Goal: Find specific page/section: Find specific page/section

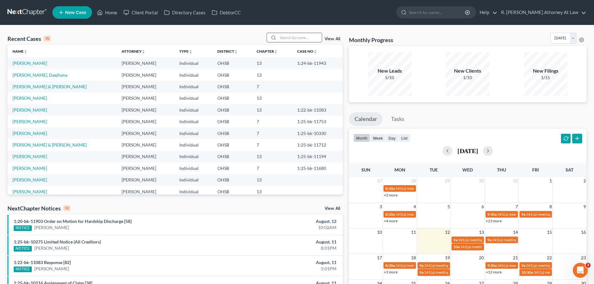
click at [289, 39] on input "search" at bounding box center [300, 37] width 44 height 9
type input "Allison"
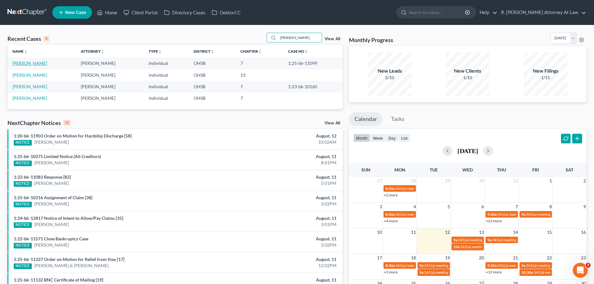
click at [22, 64] on link "[PERSON_NAME]" at bounding box center [29, 62] width 35 height 5
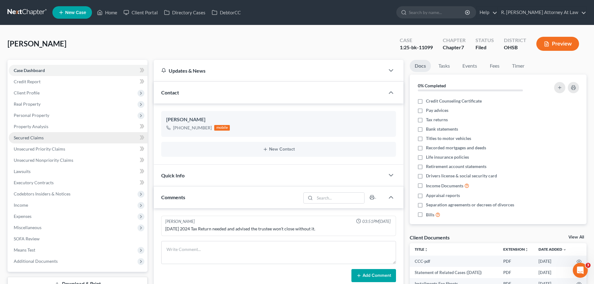
click at [28, 134] on link "Secured Claims" at bounding box center [78, 137] width 139 height 11
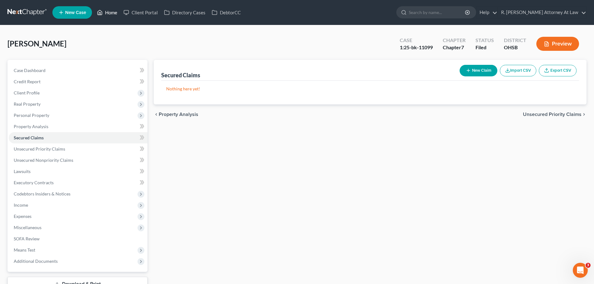
click at [108, 12] on link "Home" at bounding box center [107, 12] width 26 height 11
click at [113, 11] on link "Home" at bounding box center [107, 12] width 26 height 11
click at [112, 11] on link "Home" at bounding box center [107, 12] width 26 height 11
click at [34, 14] on link at bounding box center [27, 12] width 40 height 11
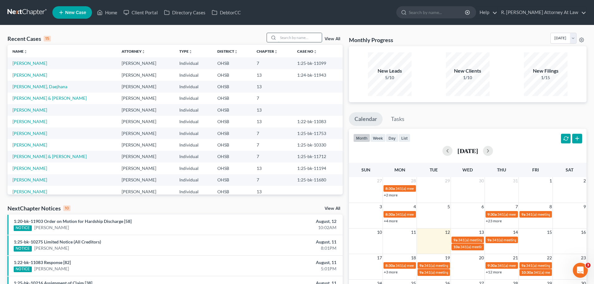
click at [294, 38] on input "search" at bounding box center [300, 37] width 44 height 9
type input "DESIRE"
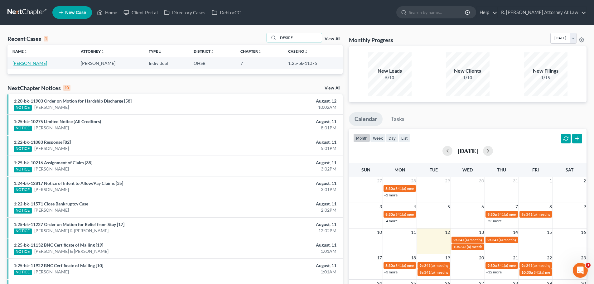
click at [26, 63] on link "[PERSON_NAME]" at bounding box center [29, 62] width 35 height 5
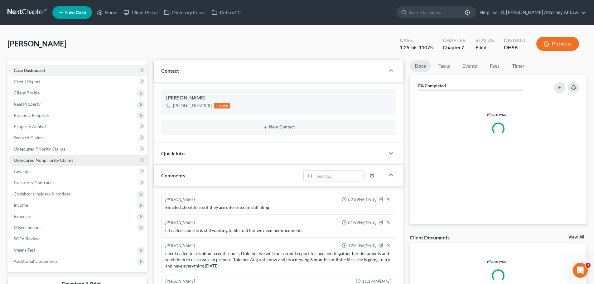
scroll to position [60, 0]
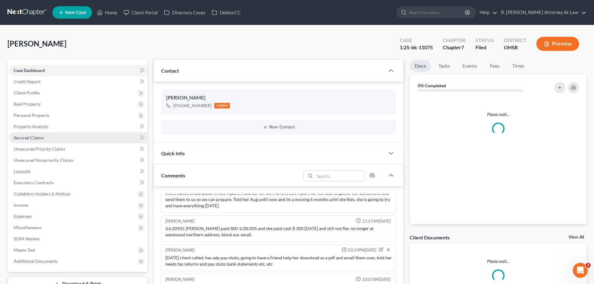
click at [24, 138] on span "Secured Claims" at bounding box center [29, 137] width 30 height 5
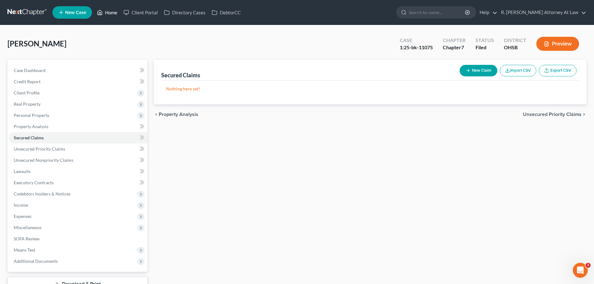
click at [113, 15] on link "Home" at bounding box center [107, 12] width 26 height 11
